Goal: Task Accomplishment & Management: Complete application form

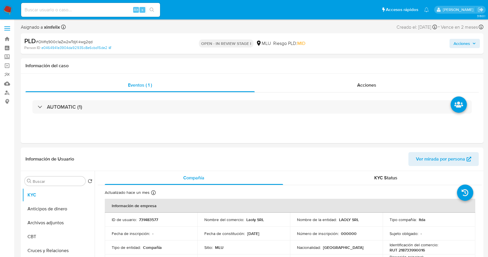
select select "10"
click at [54, 235] on button "Historial Casos" at bounding box center [56, 235] width 68 height 14
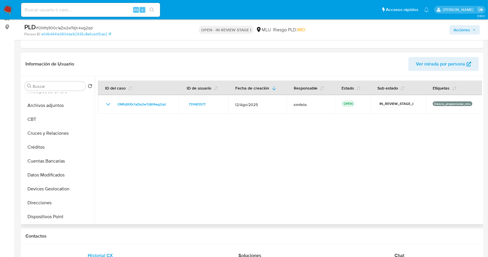
scroll to position [12, 0]
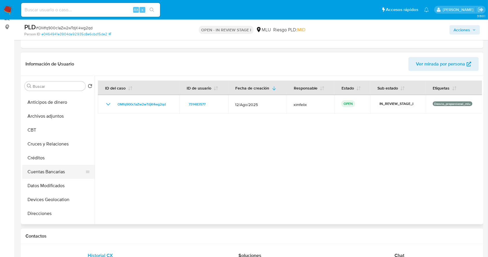
click at [63, 171] on button "Cuentas Bancarias" at bounding box center [56, 172] width 68 height 14
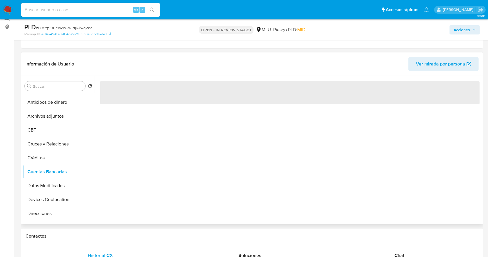
click at [194, 184] on div "‌" at bounding box center [288, 150] width 387 height 148
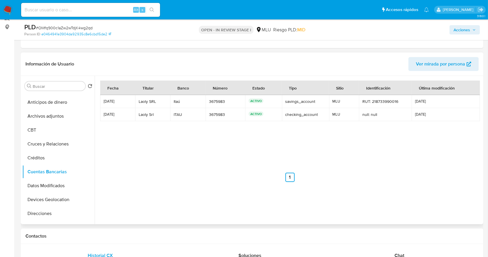
scroll to position [0, 0]
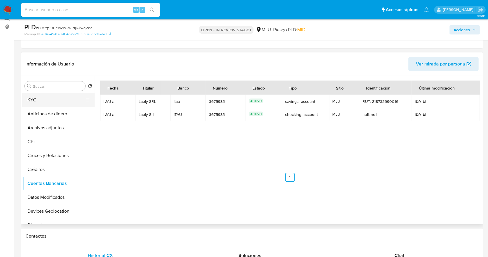
click at [58, 100] on button "KYC" at bounding box center [56, 100] width 68 height 14
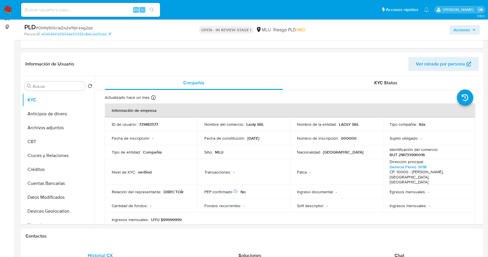
click at [68, 13] on input at bounding box center [90, 10] width 139 height 8
paste input "0vTG5XpUA7rswnNLdWZoL8QP"
type input "0vTG5XpUA7rswnNLdWZoL8QP"
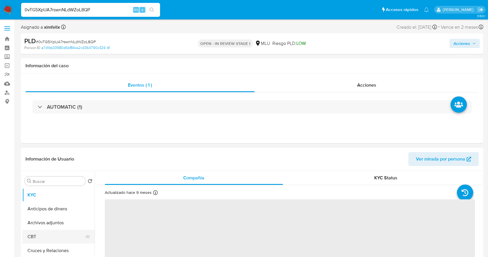
select select "10"
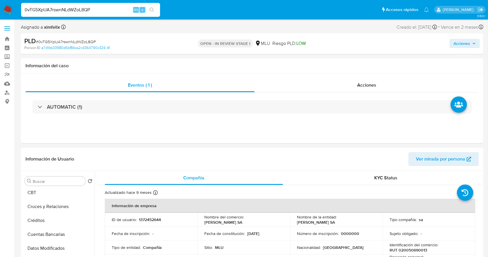
scroll to position [46, 0]
click at [65, 227] on button "Cuentas Bancarias" at bounding box center [56, 232] width 68 height 14
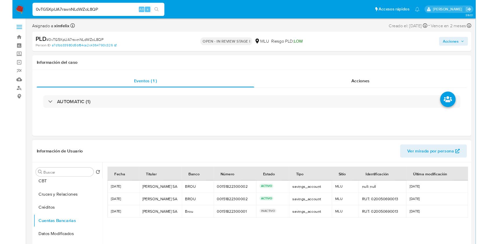
scroll to position [0, 0]
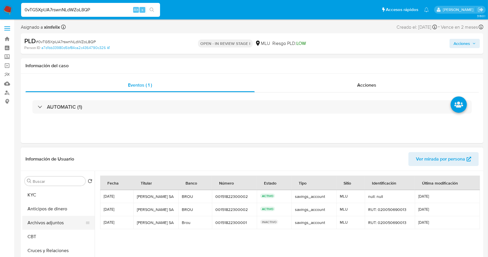
click at [55, 224] on button "Archivos adjuntos" at bounding box center [56, 222] width 68 height 14
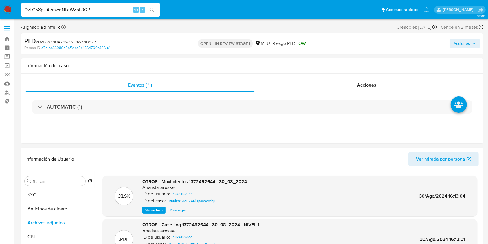
click at [472, 44] on icon "button" at bounding box center [473, 43] width 3 height 3
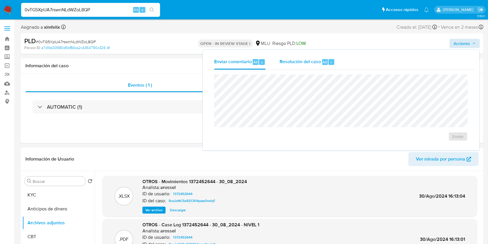
click at [300, 62] on span "Resolución del caso" at bounding box center [299, 61] width 41 height 7
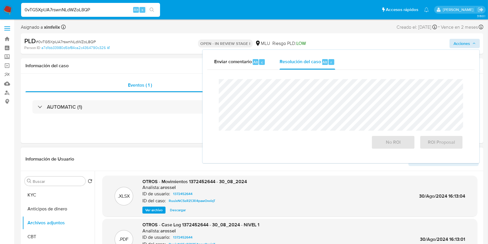
click at [482, 175] on div "Buscar Volver al orden por defecto KYC Anticipos de dinero Archivos adjuntos CB…" at bounding box center [252, 245] width 462 height 148
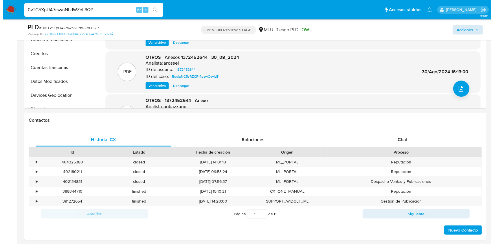
scroll to position [194, 0]
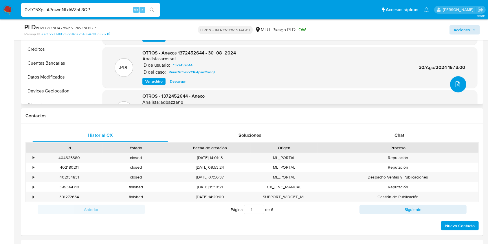
click at [454, 84] on icon "upload-file" at bounding box center [457, 84] width 7 height 7
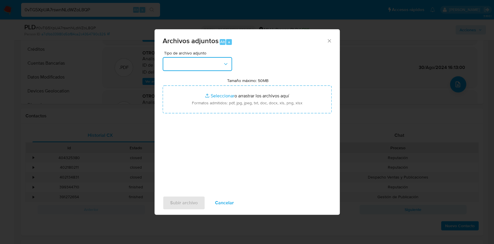
click at [199, 66] on button "button" at bounding box center [197, 64] width 69 height 14
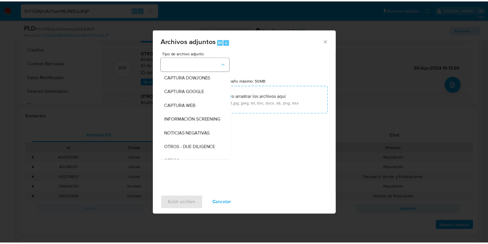
scroll to position [30, 0]
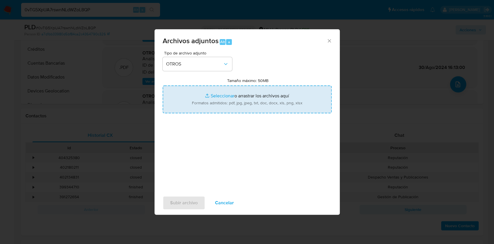
type input "C:\fakepath\Case Log 1372452644 - 10_09_2025.pdf"
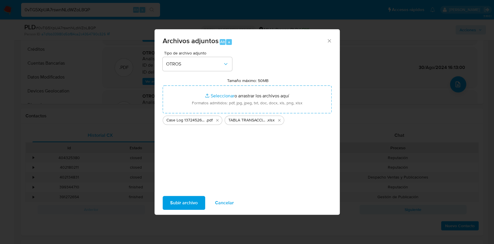
click at [180, 203] on span "Subir archivo" at bounding box center [183, 202] width 27 height 13
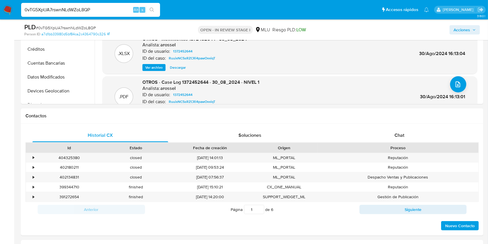
click at [473, 27] on span "Acciones" at bounding box center [464, 30] width 22 height 8
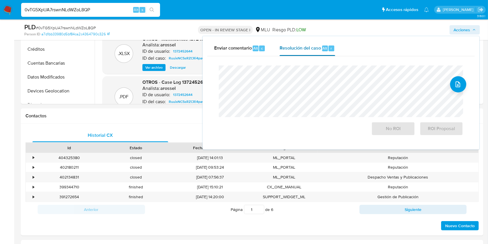
click at [310, 52] on div "Resolución del caso Alt r" at bounding box center [306, 48] width 55 height 15
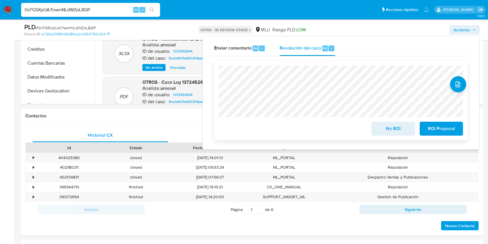
click at [382, 127] on span "No ROI" at bounding box center [393, 128] width 28 height 13
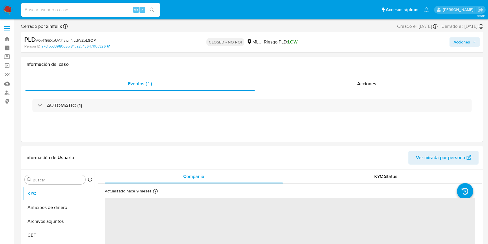
select select "10"
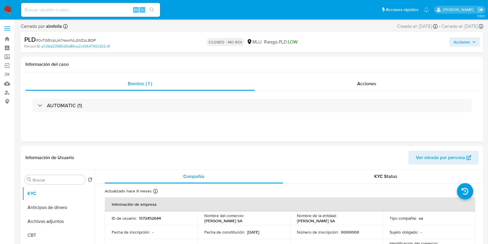
click at [89, 8] on input at bounding box center [90, 10] width 139 height 8
paste input "OMfq900c1aZw2wTdjK4wg2qd"
type input "OMfq900c1aZw2wTdjK4wg2qd"
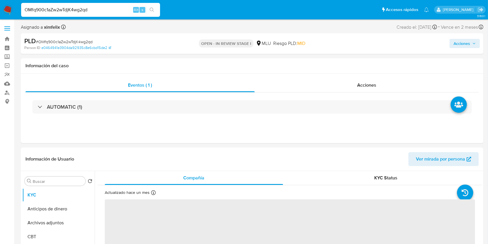
select select "10"
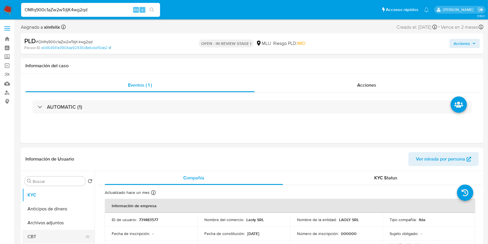
drag, startPoint x: 92, startPoint y: 211, endPoint x: 92, endPoint y: 232, distance: 21.4
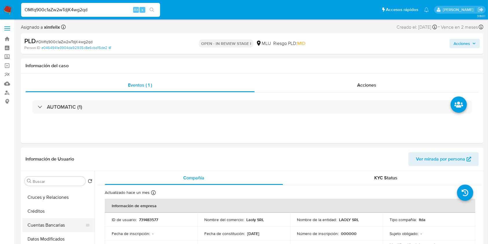
click at [68, 228] on button "Cuentas Bancarias" at bounding box center [56, 225] width 68 height 14
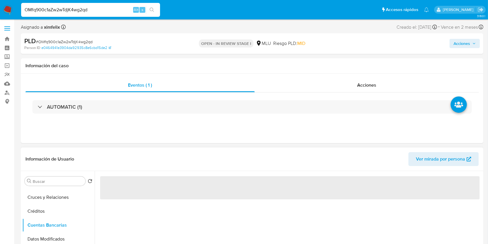
click at [142, 221] on div "‌" at bounding box center [288, 245] width 387 height 148
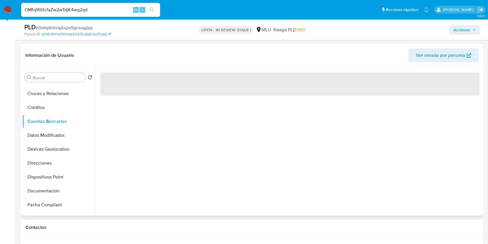
scroll to position [86, 0]
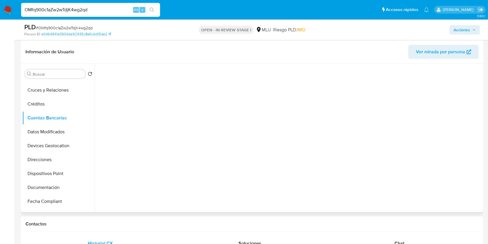
click at [306, 124] on div at bounding box center [288, 138] width 387 height 148
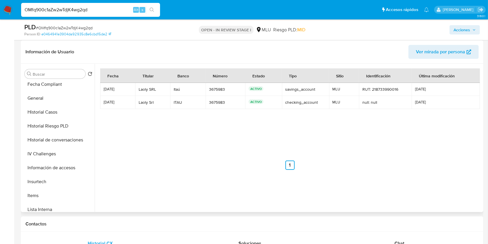
scroll to position [174, 0]
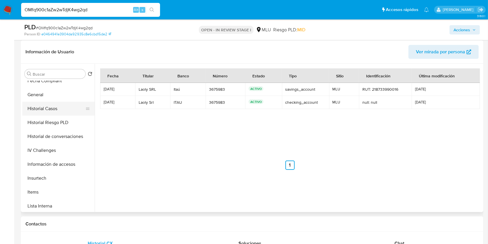
click at [58, 110] on button "Historial Casos" at bounding box center [56, 109] width 68 height 14
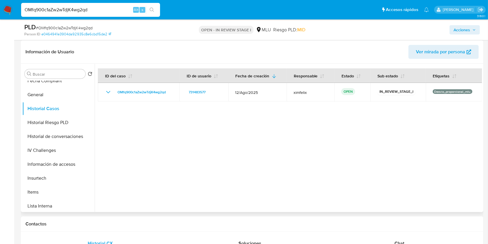
click at [95, 145] on div at bounding box center [288, 138] width 387 height 148
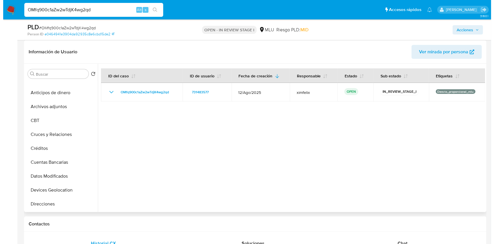
scroll to position [0, 0]
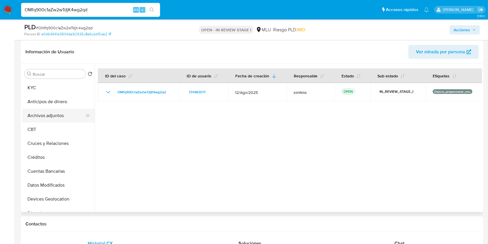
click at [68, 118] on button "Archivos adjuntos" at bounding box center [56, 115] width 68 height 14
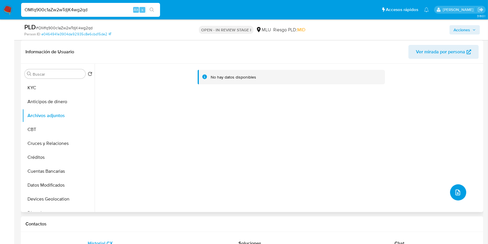
click at [454, 195] on button "upload-file" at bounding box center [458, 192] width 16 height 16
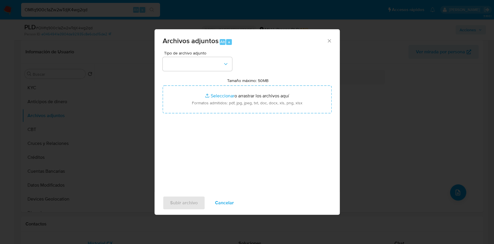
click at [204, 72] on div "Tipo de archivo adjunto Tamaño máximo: 50MB Seleccionar archivos Seleccionar o …" at bounding box center [247, 119] width 169 height 136
click at [204, 64] on button "button" at bounding box center [197, 64] width 69 height 14
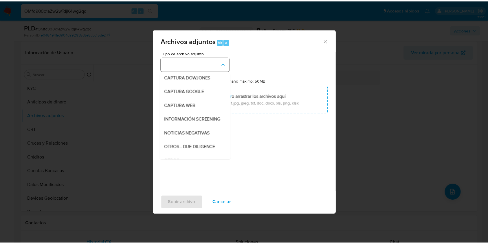
scroll to position [30, 0]
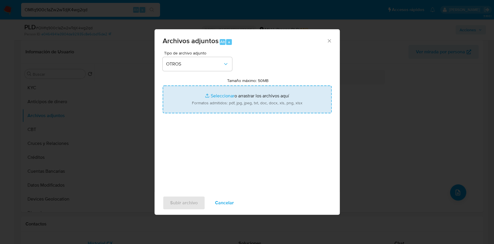
type input "C:\fakepath\Case Log 731483577 - 10_09_2025.pdf"
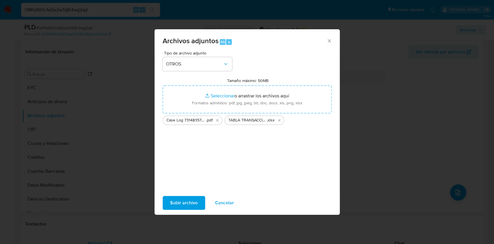
click at [180, 205] on span "Subir archivo" at bounding box center [183, 202] width 27 height 13
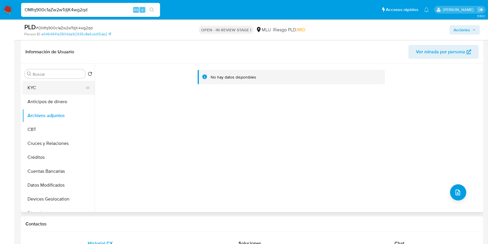
click at [44, 88] on button "KYC" at bounding box center [56, 88] width 68 height 14
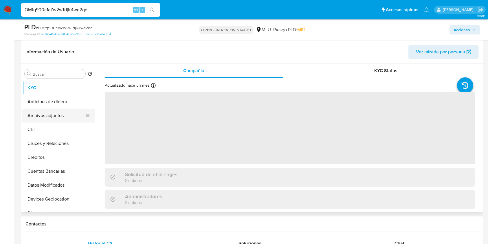
click at [42, 120] on button "Archivos adjuntos" at bounding box center [56, 115] width 68 height 14
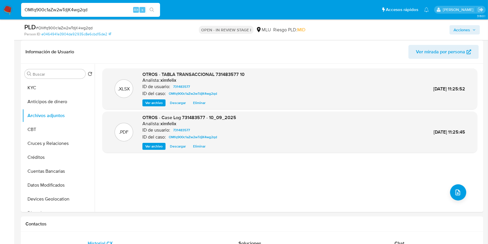
click at [472, 27] on span "Acciones" at bounding box center [464, 30] width 22 height 8
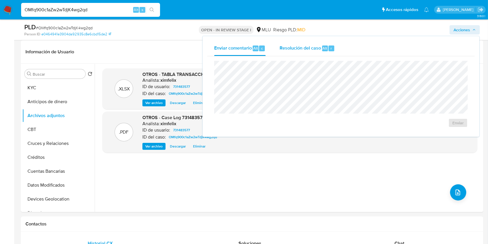
click at [310, 50] on span "Resolución del caso" at bounding box center [299, 48] width 41 height 7
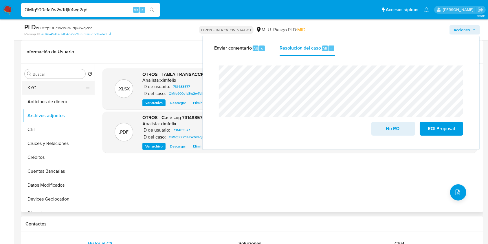
click at [41, 84] on button "KYC" at bounding box center [56, 88] width 68 height 14
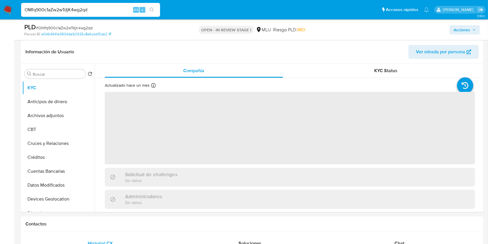
click at [460, 29] on span "Acciones" at bounding box center [461, 29] width 16 height 9
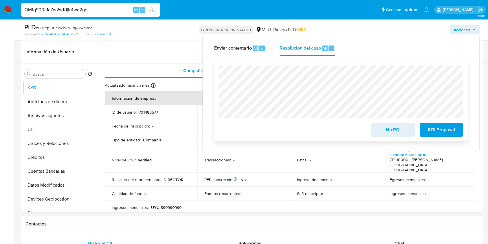
click at [396, 133] on span "No ROI" at bounding box center [393, 129] width 28 height 13
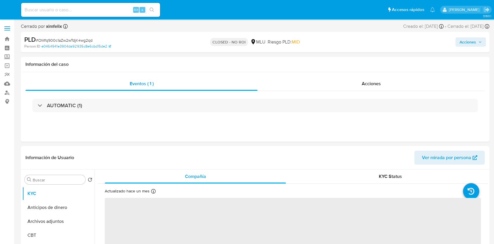
select select "10"
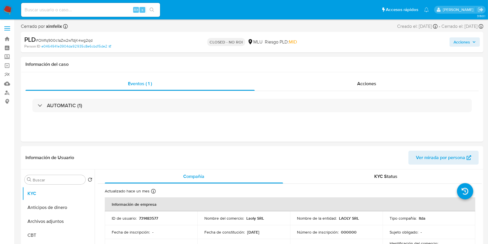
click at [109, 8] on input at bounding box center [90, 10] width 139 height 8
paste input "oAkTUYq16KkElw27NoOP15ab"
type input "oAkTUYq16KkElw27NoOP15ab"
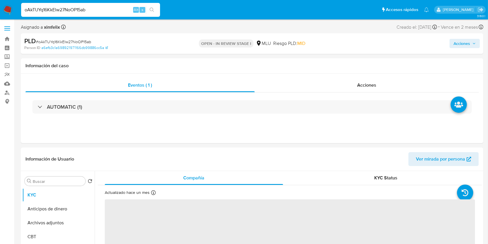
select select "10"
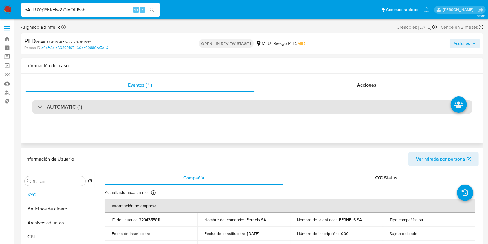
click at [384, 103] on div "AUTOMATIC (1)" at bounding box center [251, 106] width 439 height 13
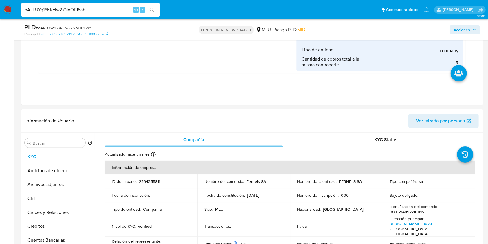
scroll to position [171, 0]
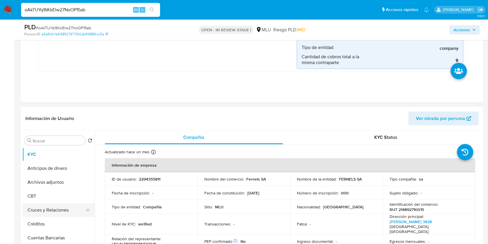
click at [60, 212] on button "Cruces y Relaciones" at bounding box center [56, 210] width 68 height 14
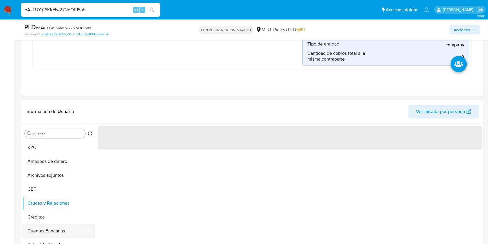
click at [55, 227] on button "Cuentas Bancarias" at bounding box center [56, 231] width 68 height 14
click at [152, 205] on div "‌" at bounding box center [288, 197] width 387 height 148
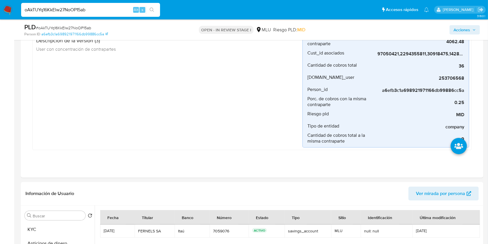
scroll to position [86, 0]
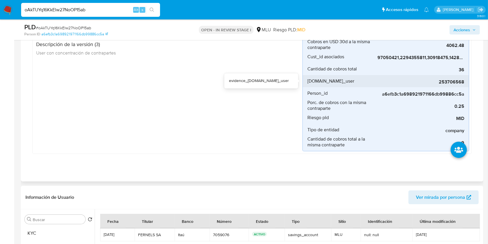
click at [442, 79] on span "253706568" at bounding box center [420, 82] width 87 height 6
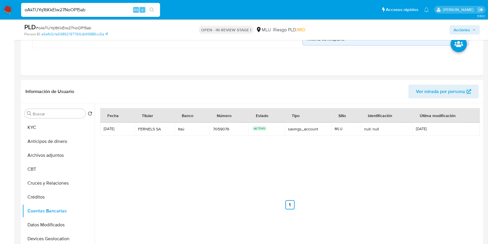
scroll to position [197, 0]
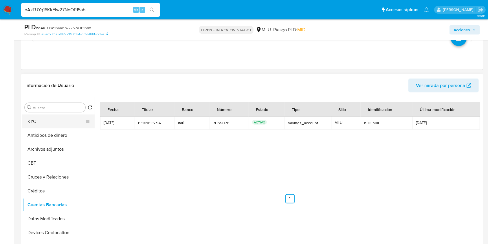
click at [51, 126] on button "KYC" at bounding box center [56, 121] width 68 height 14
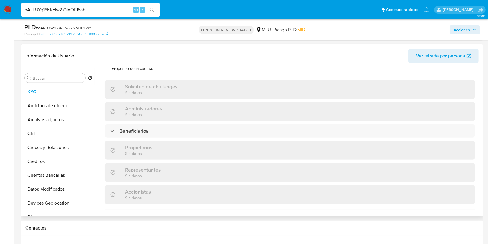
scroll to position [329, 0]
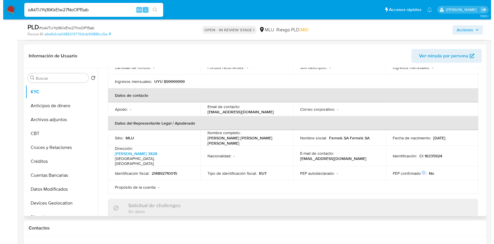
scroll to position [0, 0]
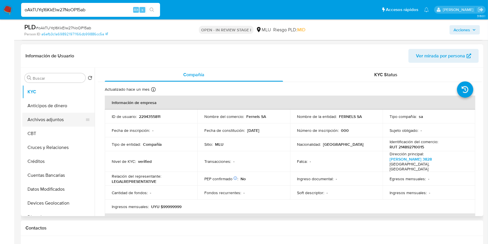
click at [49, 117] on button "Archivos adjuntos" at bounding box center [56, 119] width 68 height 14
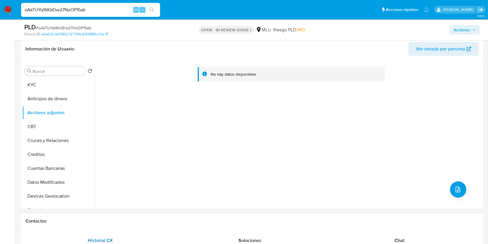
click at [161, 235] on div "Historial CX" at bounding box center [100, 240] width 136 height 14
click at [454, 191] on icon "upload-file" at bounding box center [457, 189] width 7 height 7
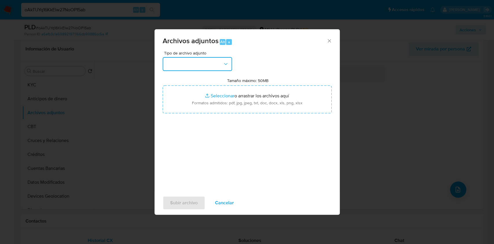
click at [197, 70] on button "button" at bounding box center [197, 64] width 69 height 14
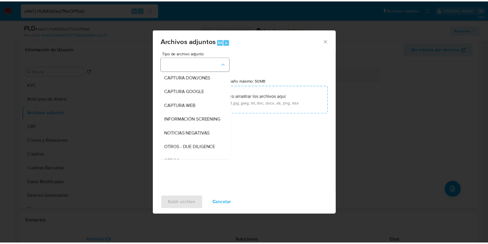
scroll to position [30, 0]
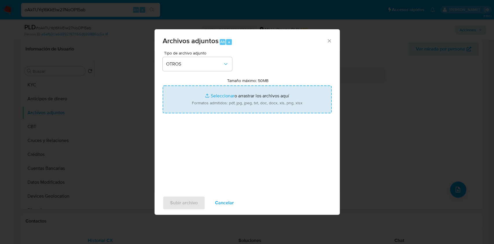
type input "C:\fakepath\Case Log 2294355811 - 10_09_2025.pdf"
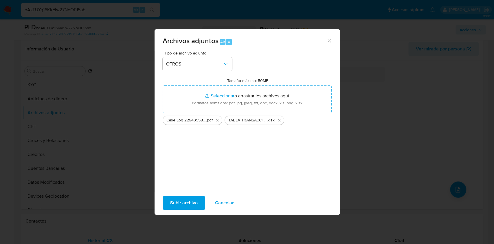
click at [184, 200] on span "Subir archivo" at bounding box center [183, 202] width 27 height 13
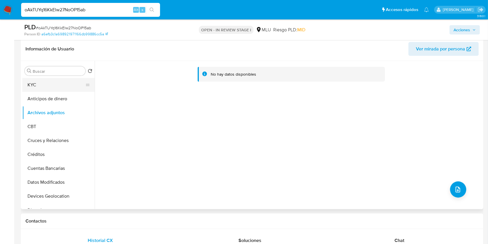
click at [45, 88] on button "KYC" at bounding box center [56, 85] width 68 height 14
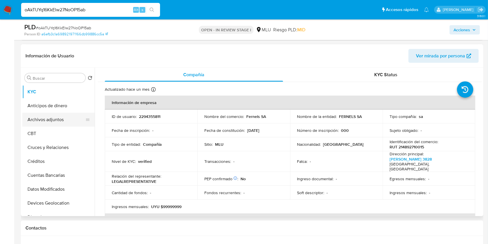
click at [52, 115] on button "Archivos adjuntos" at bounding box center [56, 119] width 68 height 14
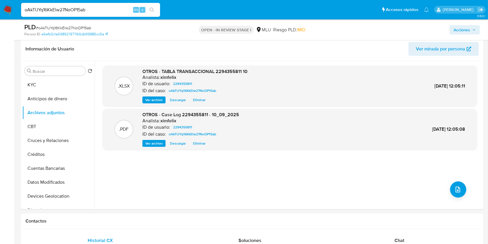
click at [462, 27] on span "Acciones" at bounding box center [461, 29] width 16 height 9
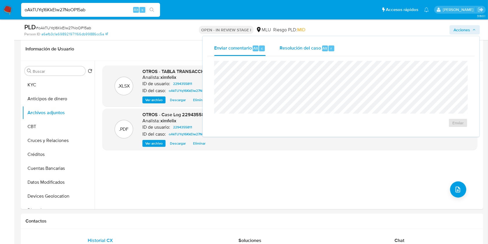
click at [308, 48] on span "Resolución del caso" at bounding box center [299, 48] width 41 height 7
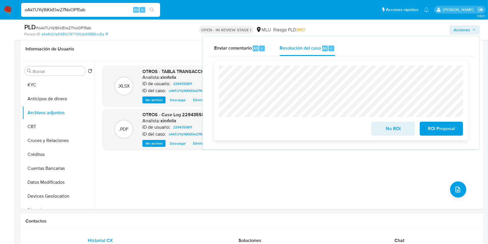
click at [388, 129] on span "No ROI" at bounding box center [393, 128] width 28 height 13
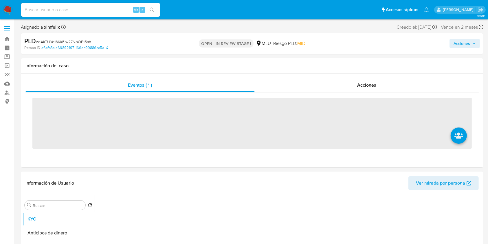
click at [71, 12] on input at bounding box center [90, 10] width 139 height 8
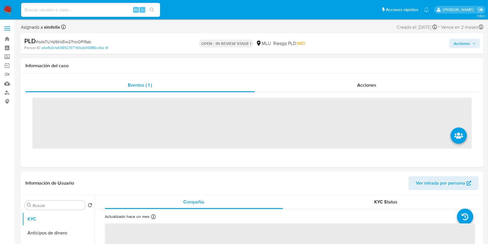
paste input "253706568"
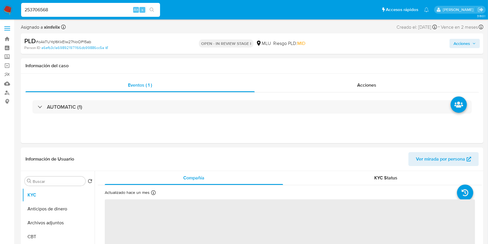
type input "253706568"
select select "10"
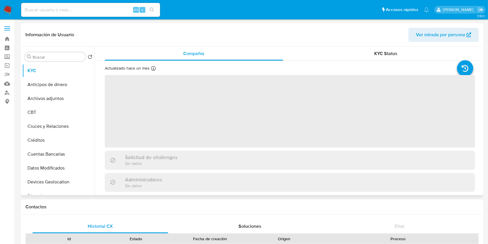
select select "10"
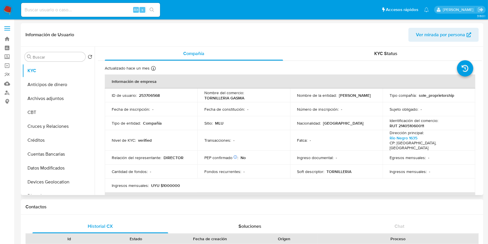
drag, startPoint x: 317, startPoint y: 101, endPoint x: 292, endPoint y: 95, distance: 25.0
click at [292, 95] on td "Nombre de la entidad : MARIA GRACIELA RODRIGUEZ FERRAGUZ" at bounding box center [336, 95] width 93 height 14
copy p "MARIA GRACIELA RODRIGUEZ FERRAGUZ"
click at [412, 128] on p "RUT 214051060011" at bounding box center [406, 125] width 34 height 5
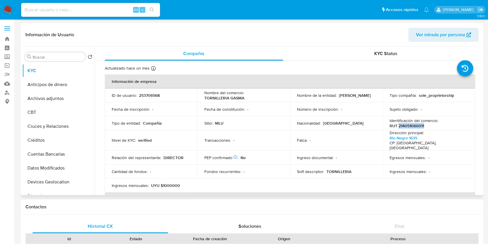
copy p "214051060011"
drag, startPoint x: 246, startPoint y: 100, endPoint x: 202, endPoint y: 99, distance: 44.0
click at [202, 99] on td "Nombre del comercio : TORNILLERIA GASMA" at bounding box center [243, 95] width 93 height 14
copy p "TORNILLERIA GASMA"
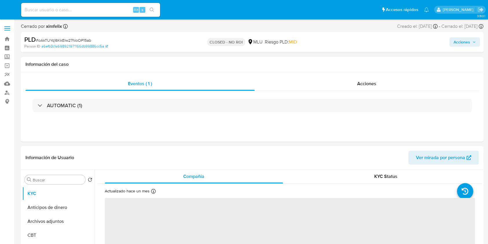
select select "10"
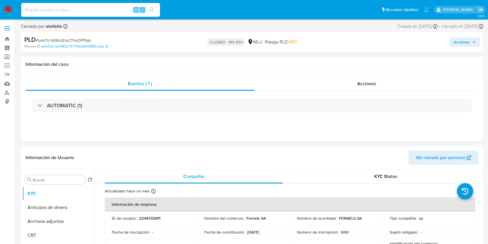
click at [97, 14] on div "Alt s" at bounding box center [90, 10] width 139 height 14
click at [94, 10] on input at bounding box center [90, 10] width 139 height 8
paste input "eFMFlX4sNs4rJSKYc0scnz6b"
type input "eFMFlX4sNs4rJSKYc0scnz6b"
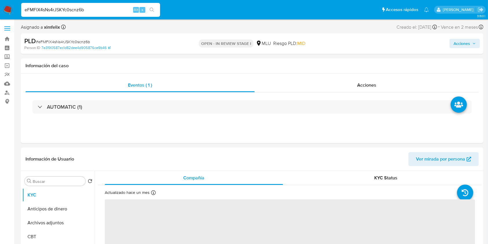
select select "10"
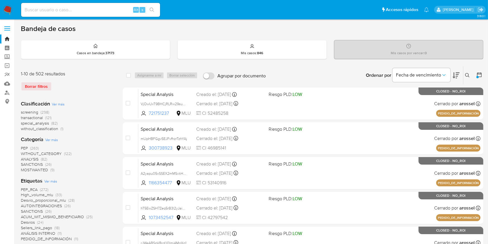
click at [481, 82] on div at bounding box center [478, 75] width 10 height 18
click at [480, 78] on div at bounding box center [478, 75] width 10 height 18
click at [479, 76] on icon at bounding box center [479, 75] width 6 height 6
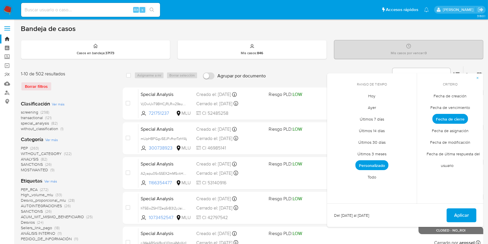
click at [375, 167] on span "Personalizado" at bounding box center [371, 165] width 33 height 10
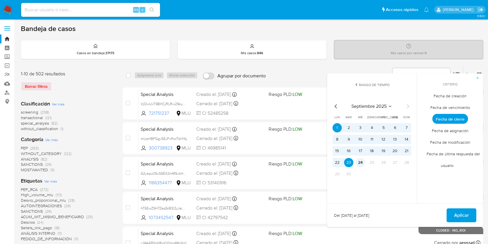
click at [361, 163] on button "24" at bounding box center [359, 162] width 9 height 9
click at [337, 126] on button "1" at bounding box center [336, 127] width 9 height 9
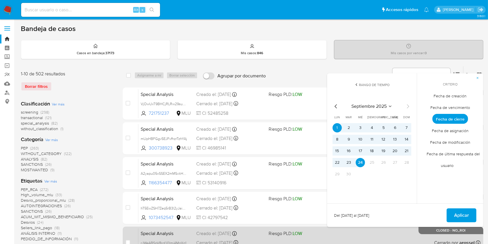
click at [469, 228] on p "CLOSED - NO_ROI" at bounding box center [450, 230] width 65 height 8
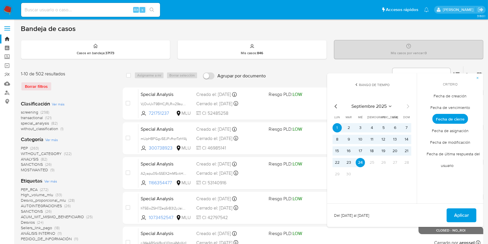
click at [463, 210] on span "Aplicar" at bounding box center [461, 215] width 15 height 13
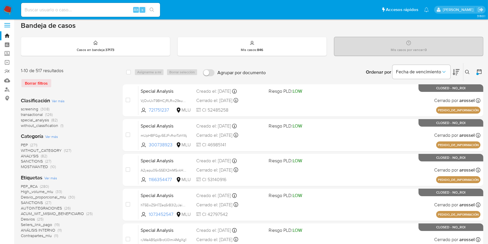
scroll to position [1, 0]
